Goal: Task Accomplishment & Management: Manage account settings

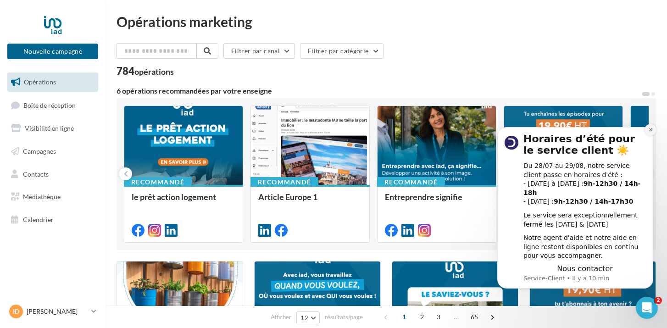
click at [650, 132] on icon "Dismiss notification" at bounding box center [650, 129] width 5 height 5
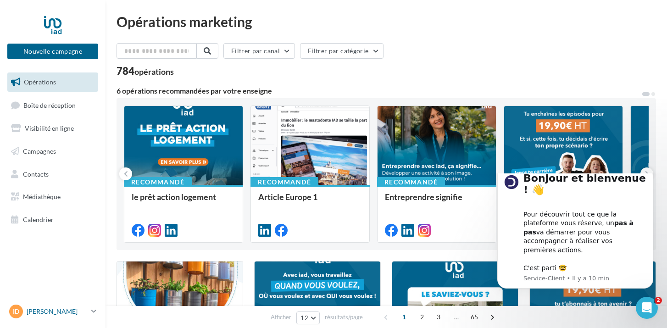
click at [61, 316] on p "[PERSON_NAME]" at bounding box center [57, 311] width 61 height 9
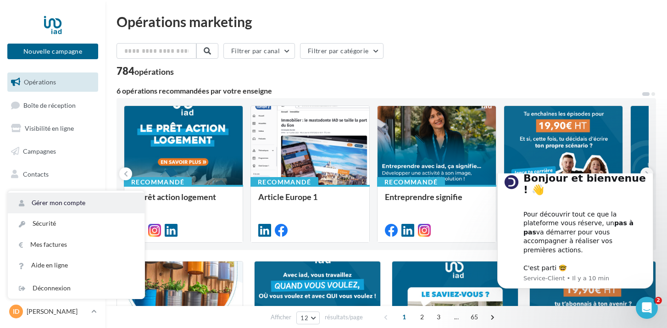
click at [77, 208] on link "Gérer mon compte" at bounding box center [76, 203] width 137 height 21
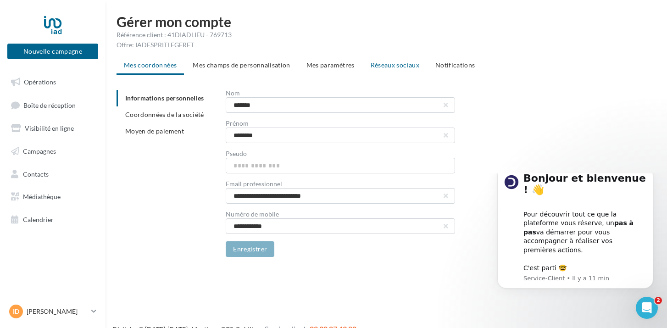
click at [401, 65] on span "Réseaux sociaux" at bounding box center [395, 65] width 49 height 8
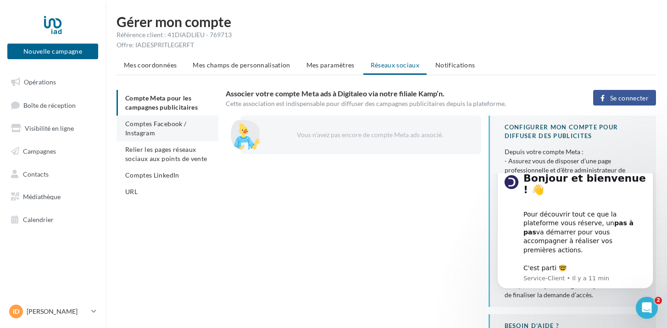
click at [172, 119] on li "Comptes Facebook / Instagram" at bounding box center [168, 129] width 102 height 26
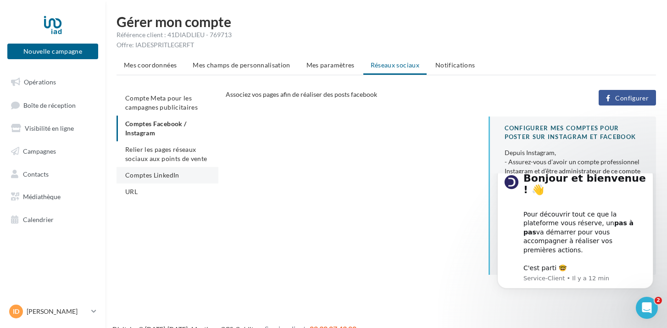
click at [159, 175] on span "Comptes LinkedIn" at bounding box center [152, 175] width 54 height 8
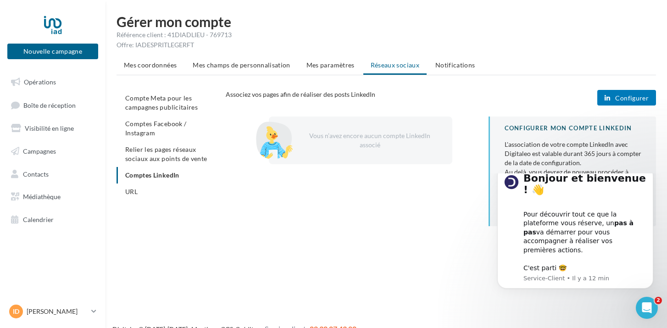
click at [614, 98] on button "Configurer" at bounding box center [626, 98] width 59 height 16
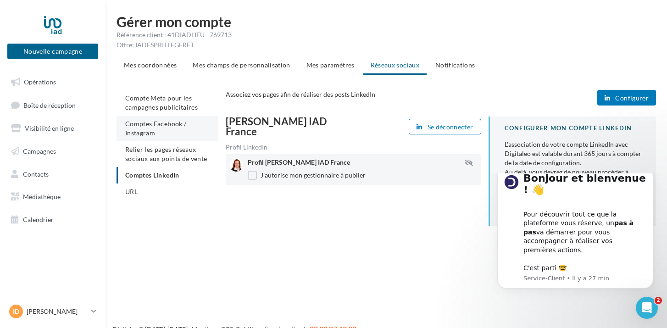
click at [168, 125] on span "Comptes Facebook / Instagram" at bounding box center [155, 128] width 61 height 17
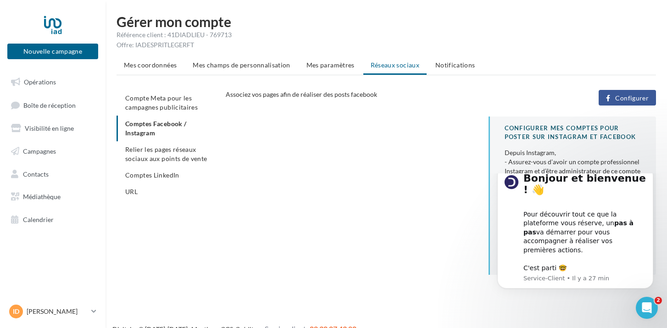
click at [633, 101] on span "Configurer" at bounding box center [631, 97] width 33 height 7
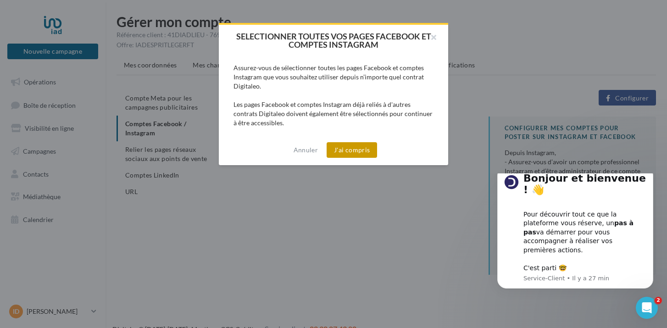
click at [356, 154] on button "J'ai compris" at bounding box center [352, 150] width 50 height 16
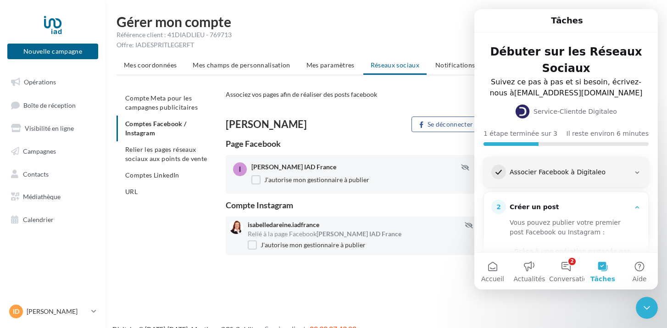
click at [459, 30] on div "Référence client : 41DIADLIEU - 769713" at bounding box center [386, 34] width 539 height 9
